Goal: Book appointment/travel/reservation

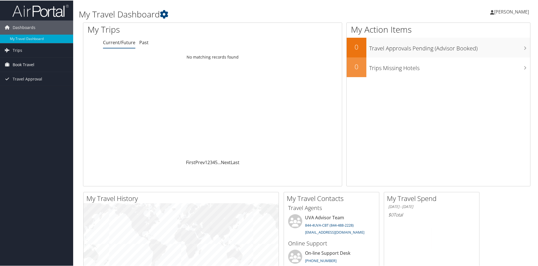
click at [23, 64] on span "Book Travel" at bounding box center [24, 64] width 22 height 14
click at [30, 94] on link "Book/Manage Online Trips" at bounding box center [36, 92] width 73 height 8
